Goal: Task Accomplishment & Management: Manage account settings

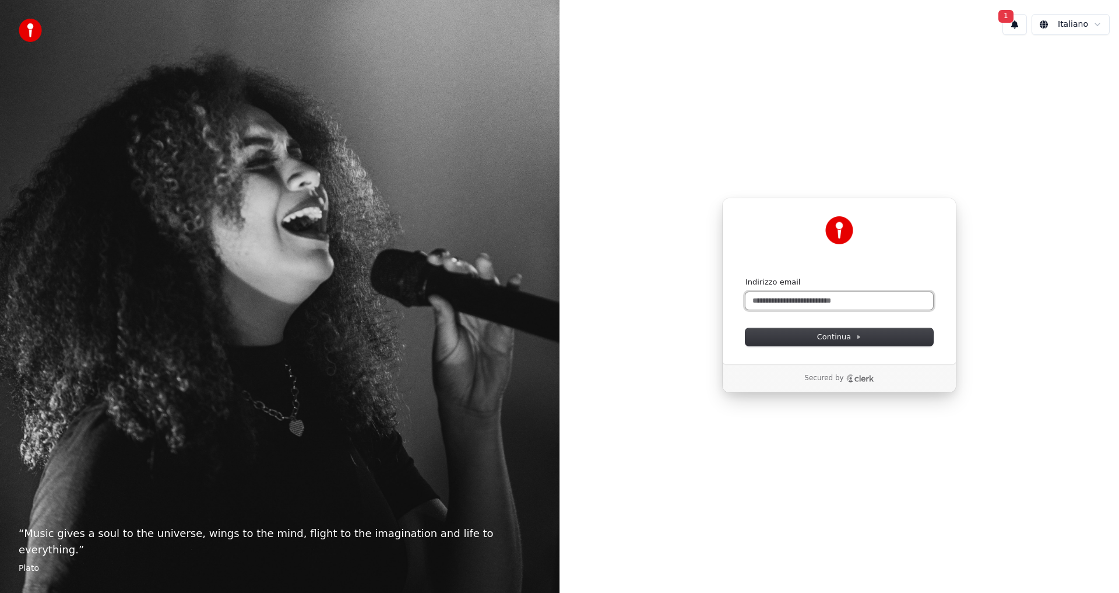
click at [783, 305] on input "Indirizzo email" at bounding box center [840, 300] width 188 height 17
click at [823, 333] on span "Continua" at bounding box center [839, 337] width 44 height 10
type input "**********"
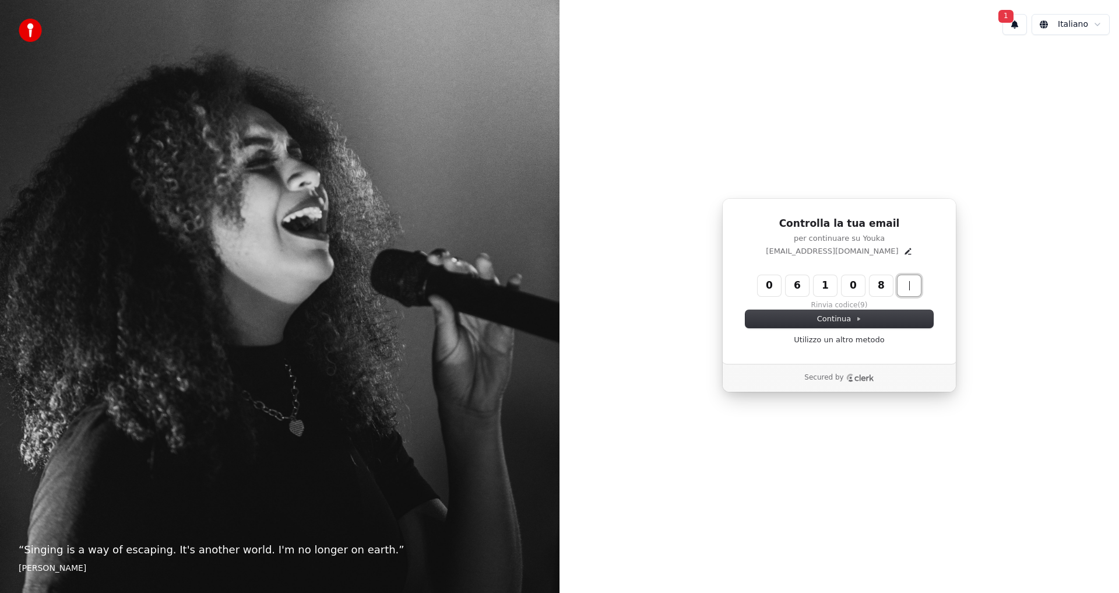
type input "******"
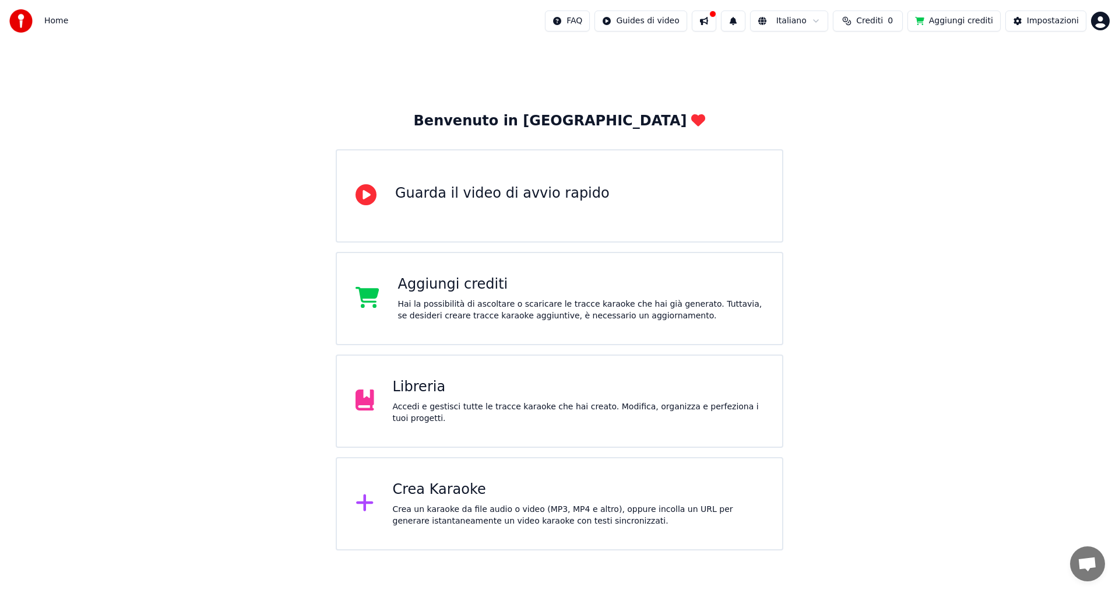
click at [717, 26] on button at bounding box center [704, 20] width 24 height 21
click at [645, 73] on div "Benvenuto in Youka Guarda il video di avvio rapido Aggiungi crediti Hai la poss…" at bounding box center [559, 296] width 1119 height 508
click at [1045, 24] on div "Impostazioni" at bounding box center [1053, 21] width 52 height 12
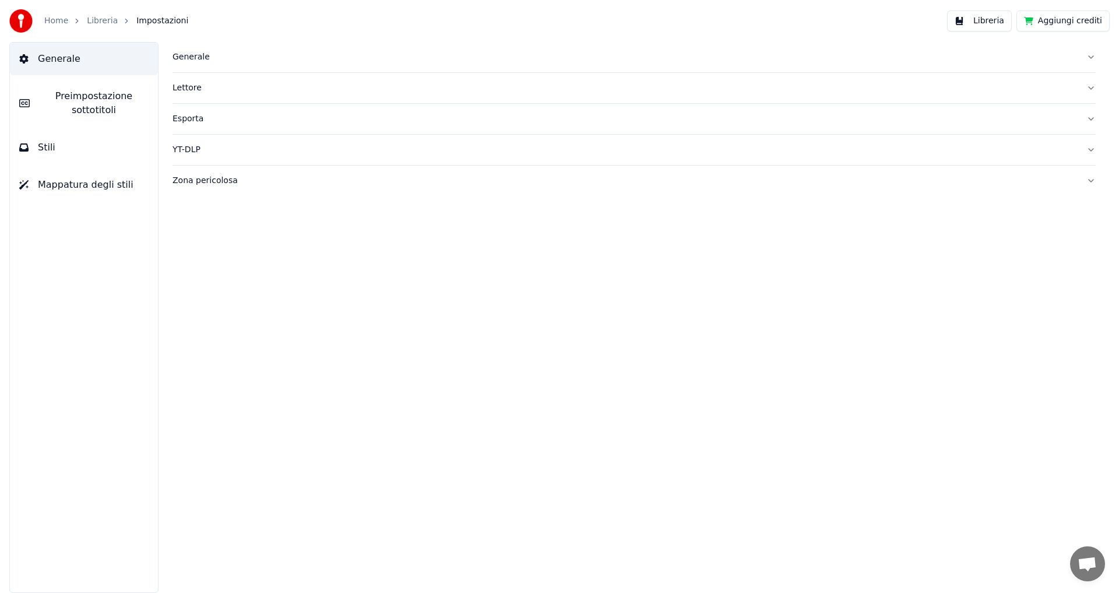
click at [198, 54] on div "Generale" at bounding box center [625, 57] width 905 height 12
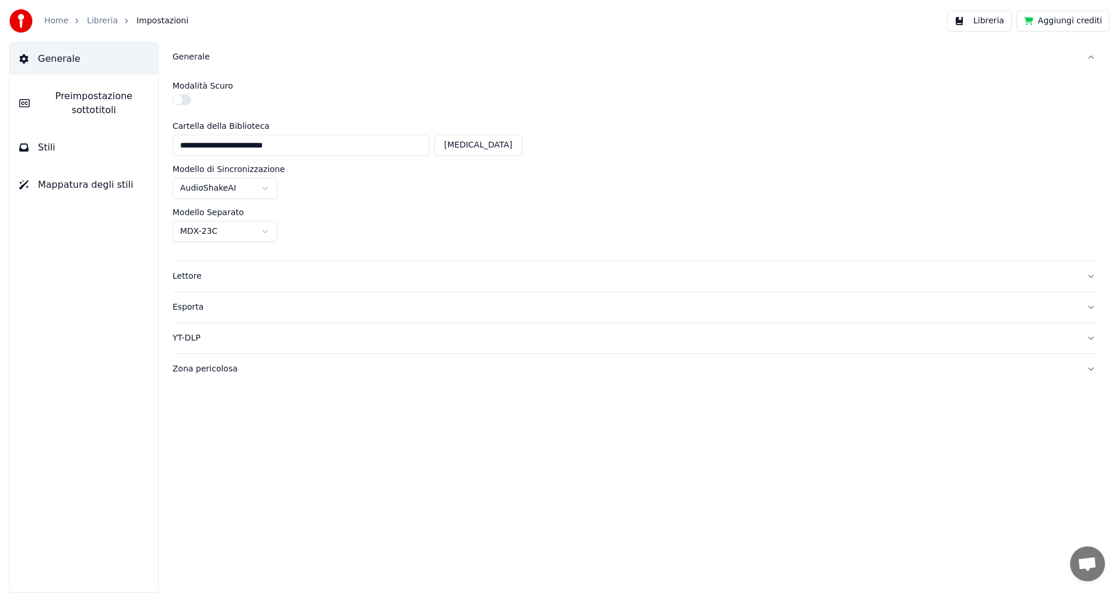
click at [202, 367] on div "Zona pericolosa" at bounding box center [625, 369] width 905 height 12
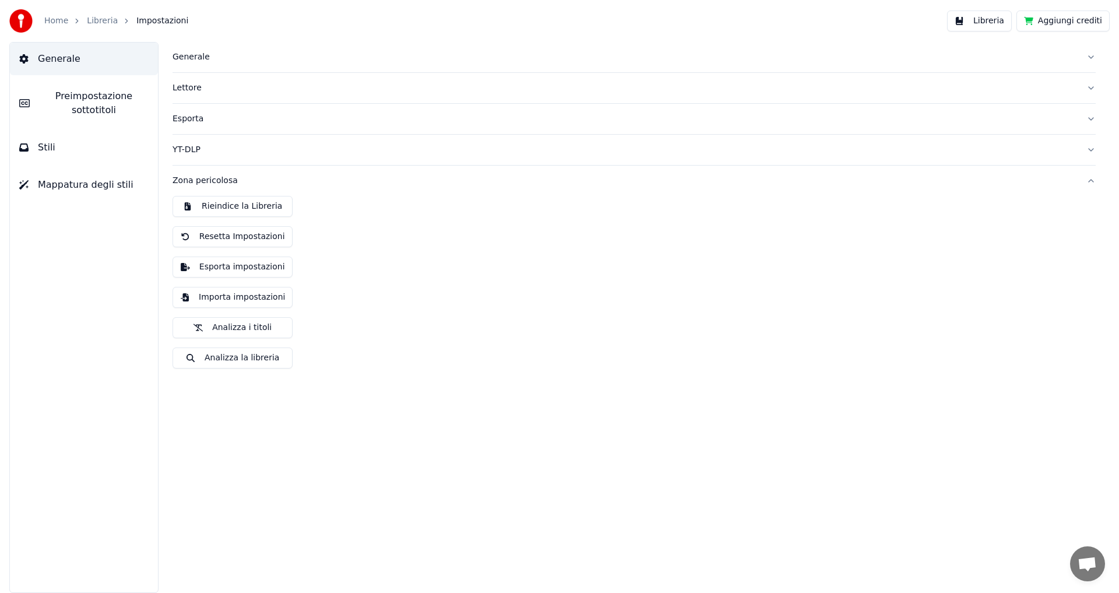
click at [50, 55] on span "Generale" at bounding box center [59, 59] width 43 height 14
click at [977, 24] on button "Libreria" at bounding box center [979, 20] width 65 height 21
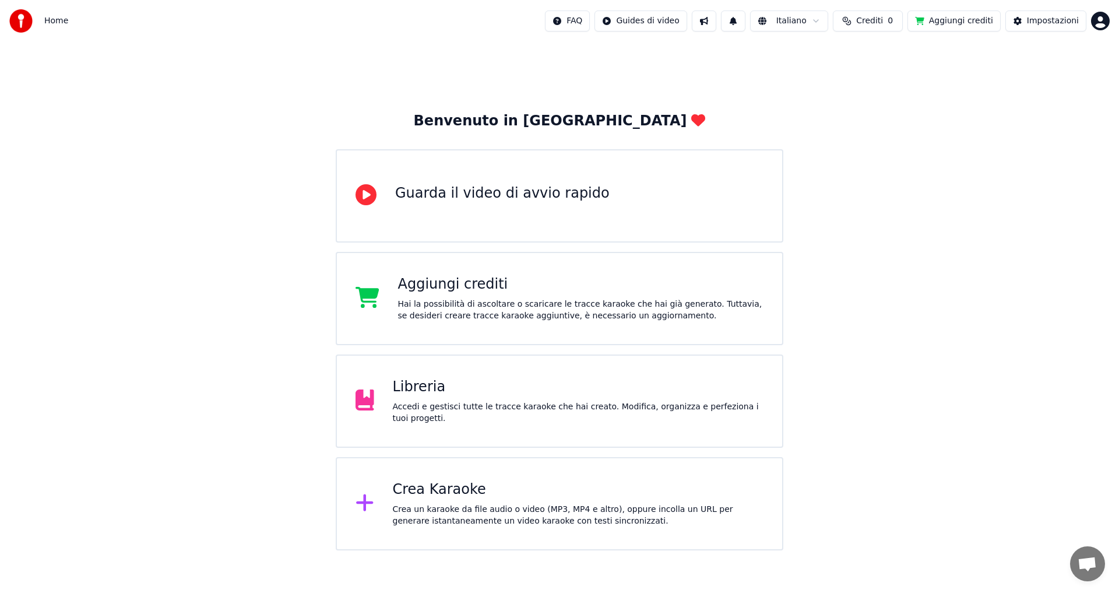
click at [1104, 20] on html "Home FAQ Guides di video Italiano Crediti 0 Aggiungi crediti Impostazioni Benve…" at bounding box center [559, 275] width 1119 height 550
click at [1037, 69] on span "Fatturazione" at bounding box center [1031, 75] width 51 height 12
click at [1106, 22] on html "Home FAQ Guides di video Italiano Crediti 0 Aggiungi crediti Impostazioni Benve…" at bounding box center [559, 275] width 1119 height 550
click at [1023, 69] on span "Fatturazione" at bounding box center [1031, 75] width 51 height 12
